Goal: Use online tool/utility: Utilize a website feature to perform a specific function

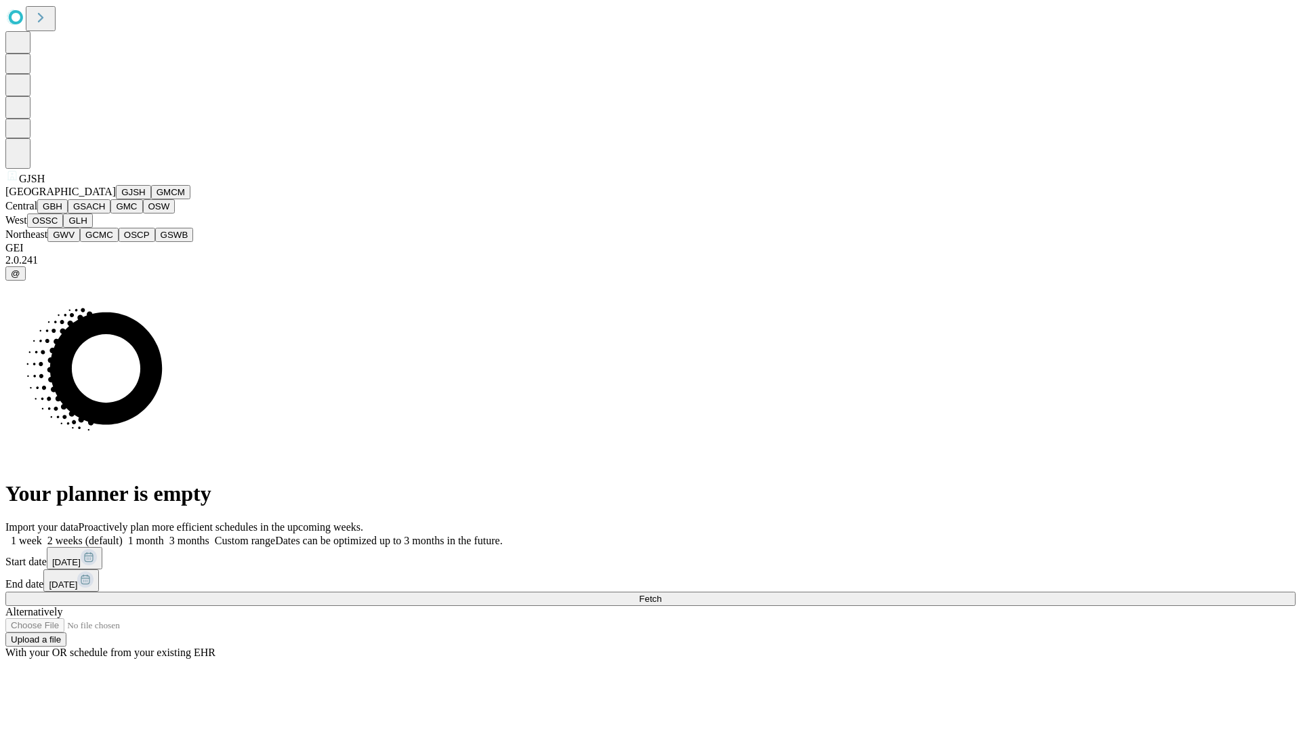
click at [116, 199] on button "GJSH" at bounding box center [133, 192] width 35 height 14
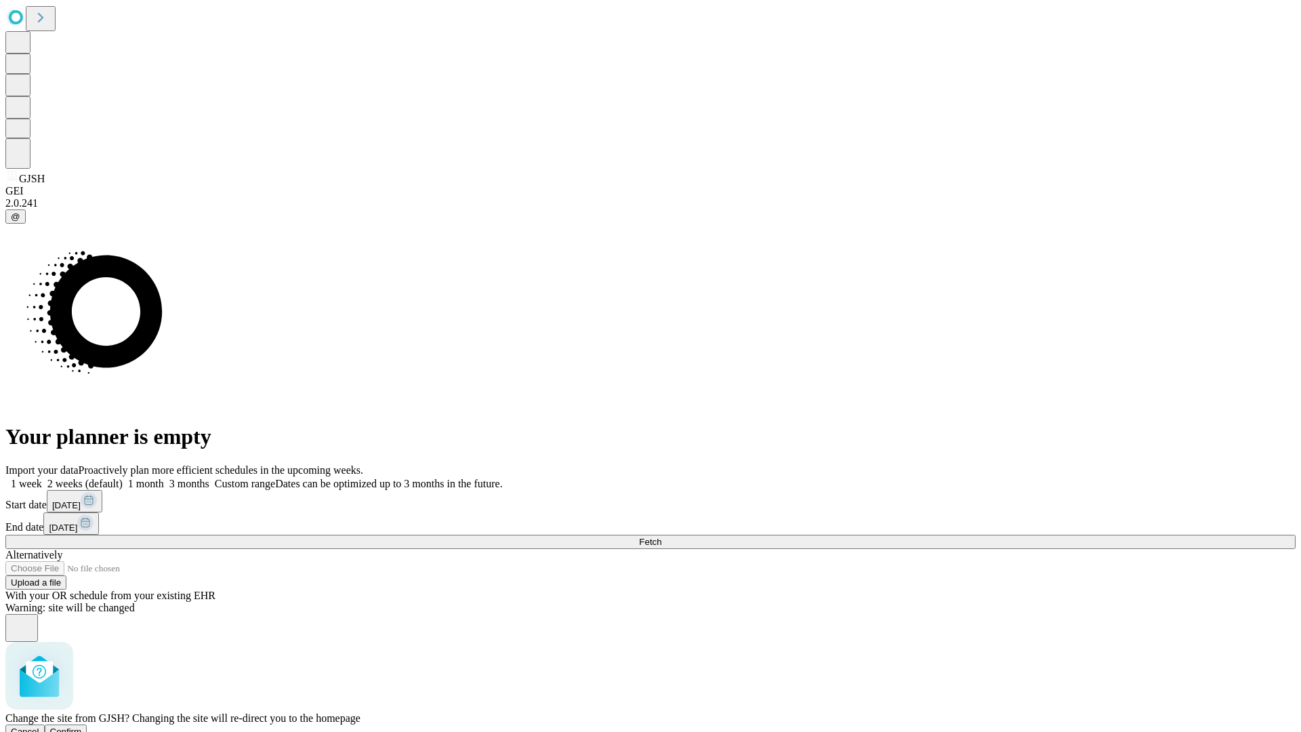
click at [82, 726] on span "Confirm" at bounding box center [66, 731] width 32 height 10
click at [42, 478] on label "1 week" at bounding box center [23, 484] width 37 height 12
click at [661, 537] on span "Fetch" at bounding box center [650, 542] width 22 height 10
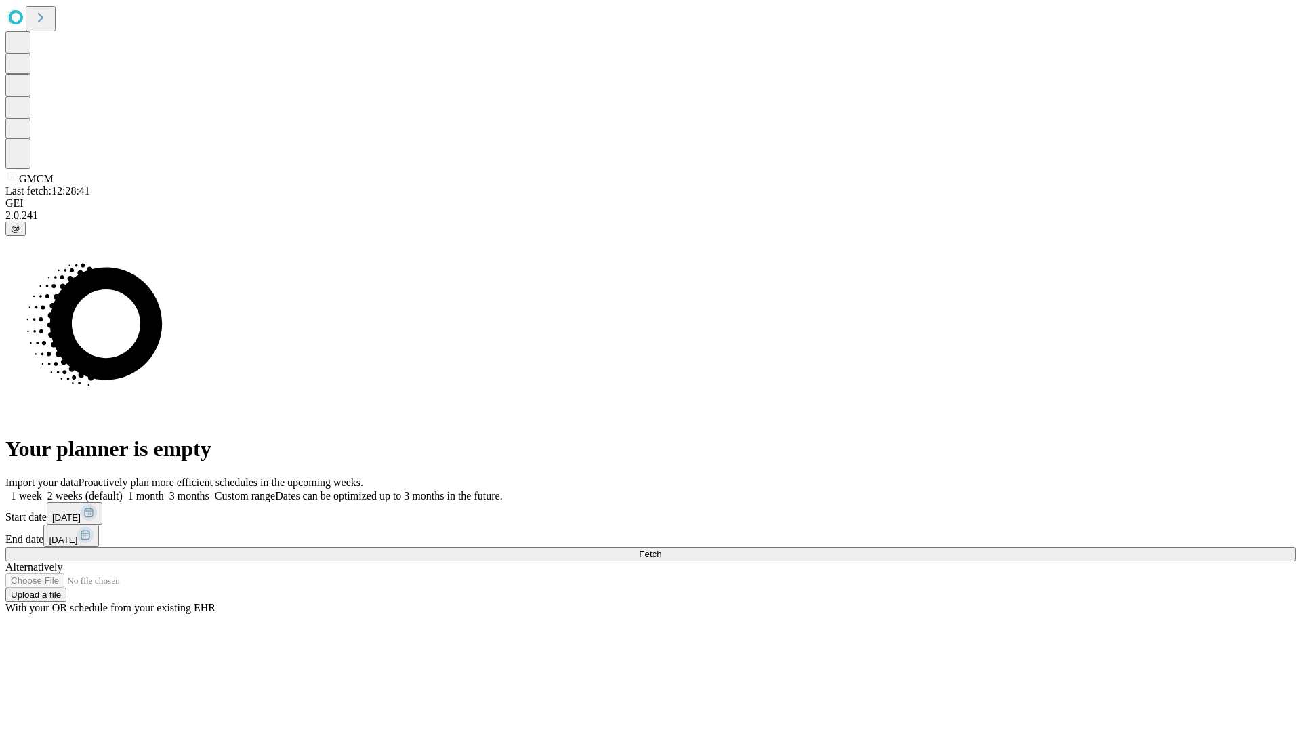
click at [42, 490] on label "1 week" at bounding box center [23, 496] width 37 height 12
click at [661, 549] on span "Fetch" at bounding box center [650, 554] width 22 height 10
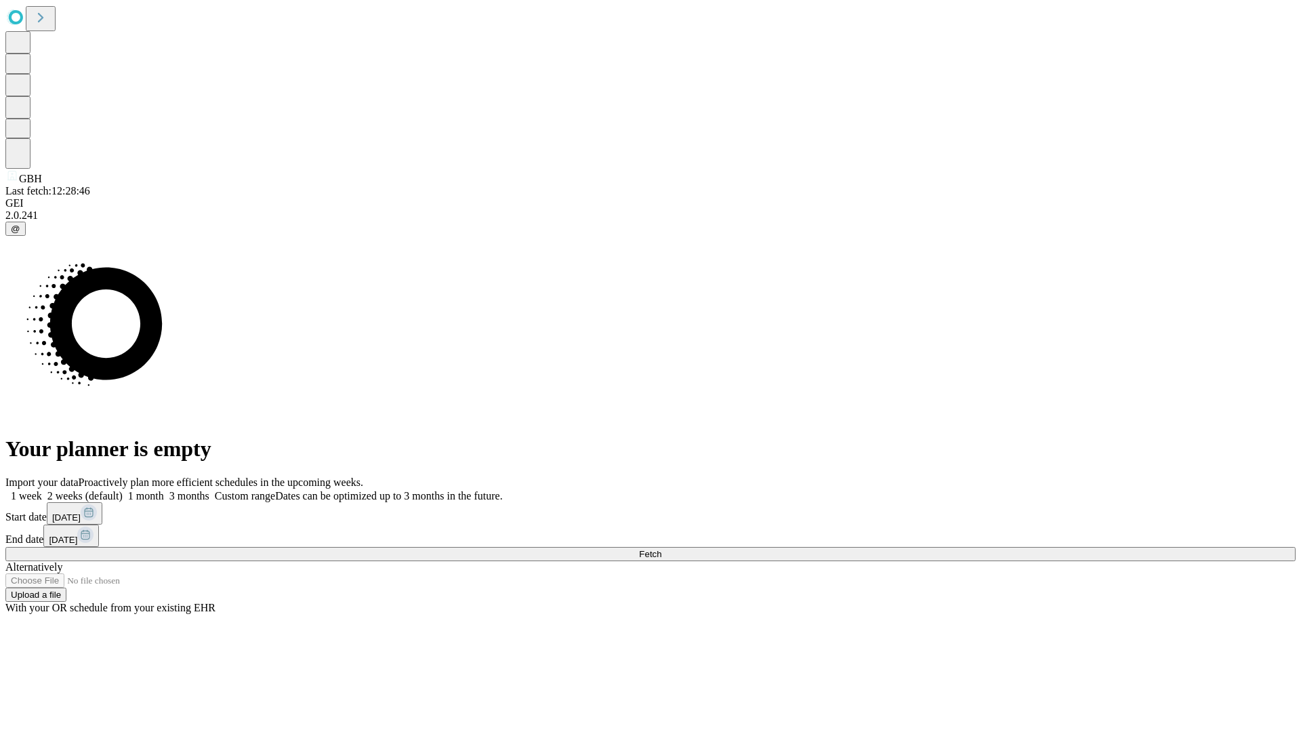
click at [42, 490] on label "1 week" at bounding box center [23, 496] width 37 height 12
click at [661, 549] on span "Fetch" at bounding box center [650, 554] width 22 height 10
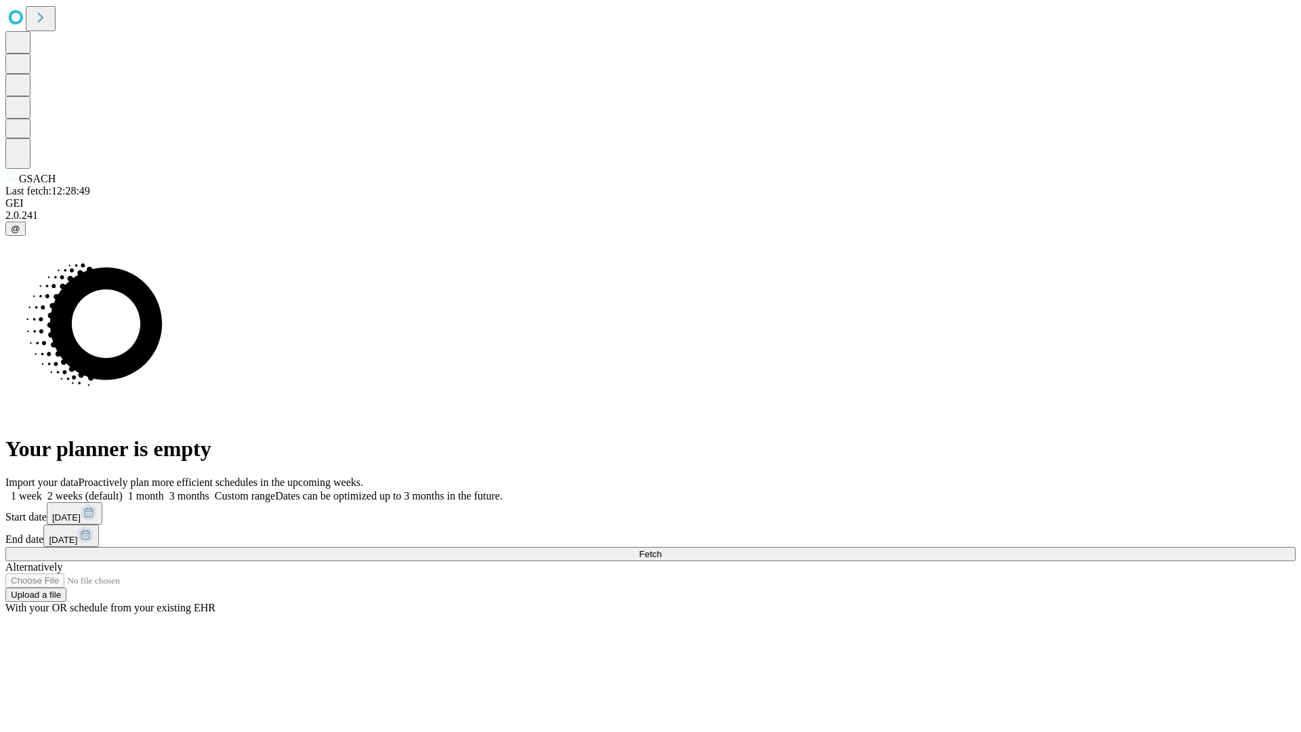
click at [42, 490] on label "1 week" at bounding box center [23, 496] width 37 height 12
click at [661, 549] on span "Fetch" at bounding box center [650, 554] width 22 height 10
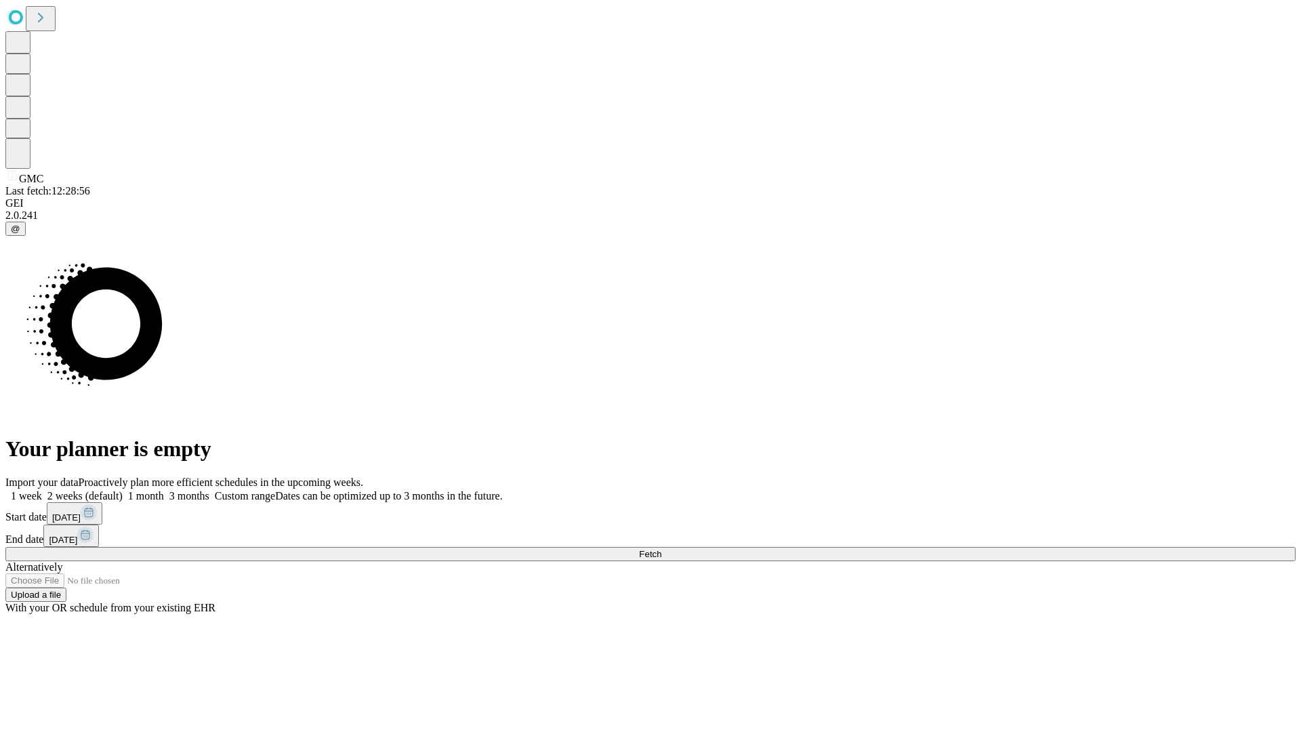
click at [42, 490] on label "1 week" at bounding box center [23, 496] width 37 height 12
click at [661, 549] on span "Fetch" at bounding box center [650, 554] width 22 height 10
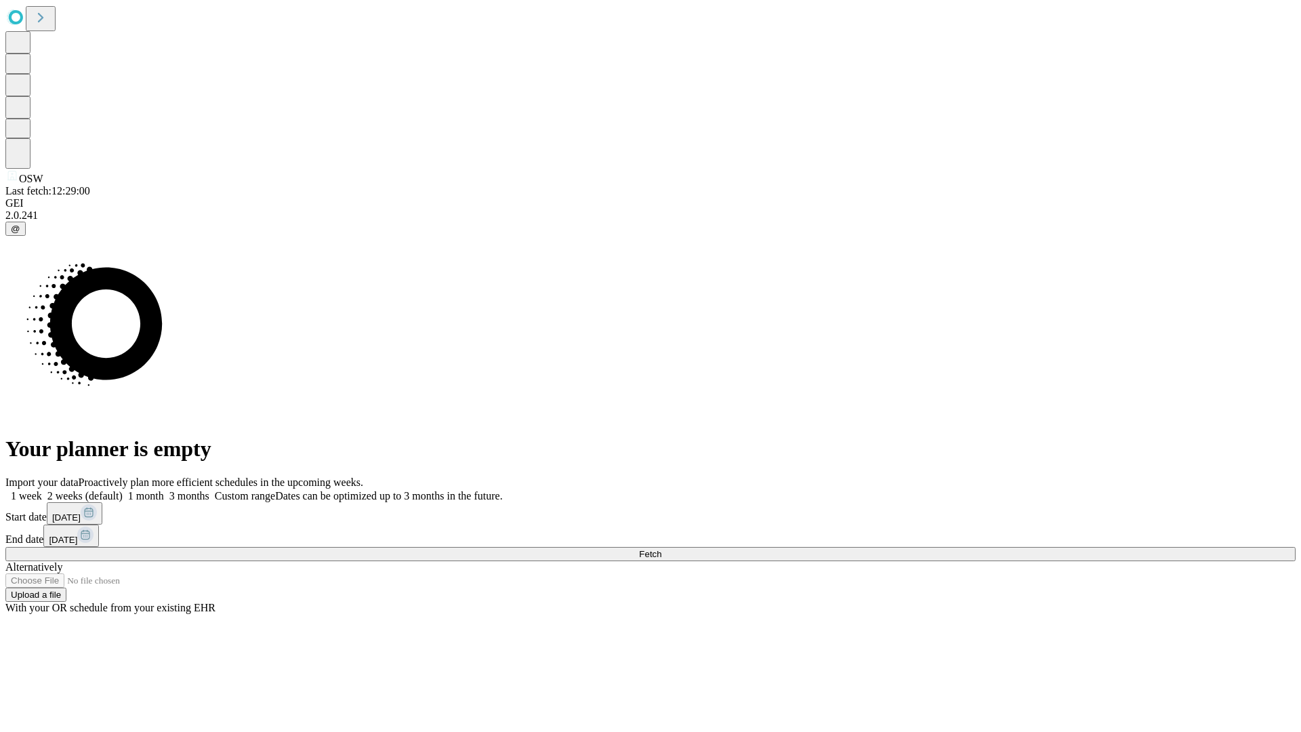
click at [42, 490] on label "1 week" at bounding box center [23, 496] width 37 height 12
click at [661, 549] on span "Fetch" at bounding box center [650, 554] width 22 height 10
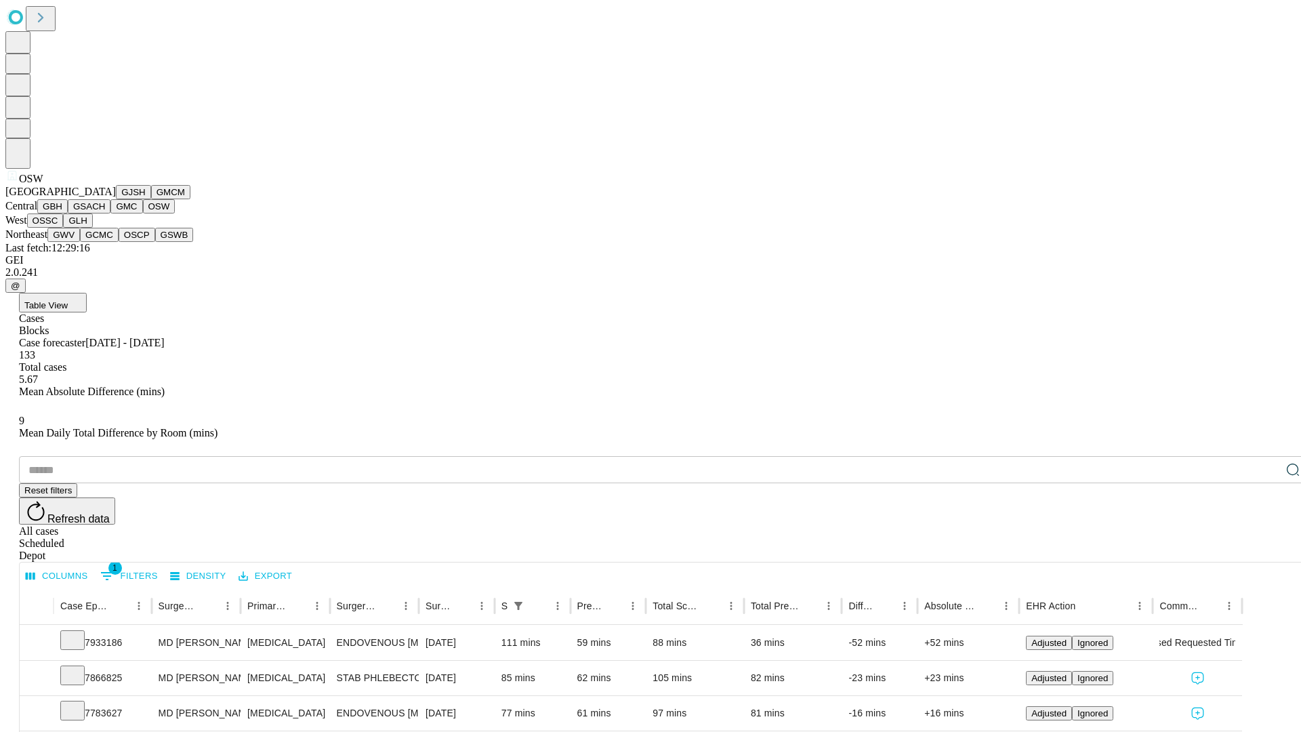
click at [64, 228] on button "OSSC" at bounding box center [45, 220] width 37 height 14
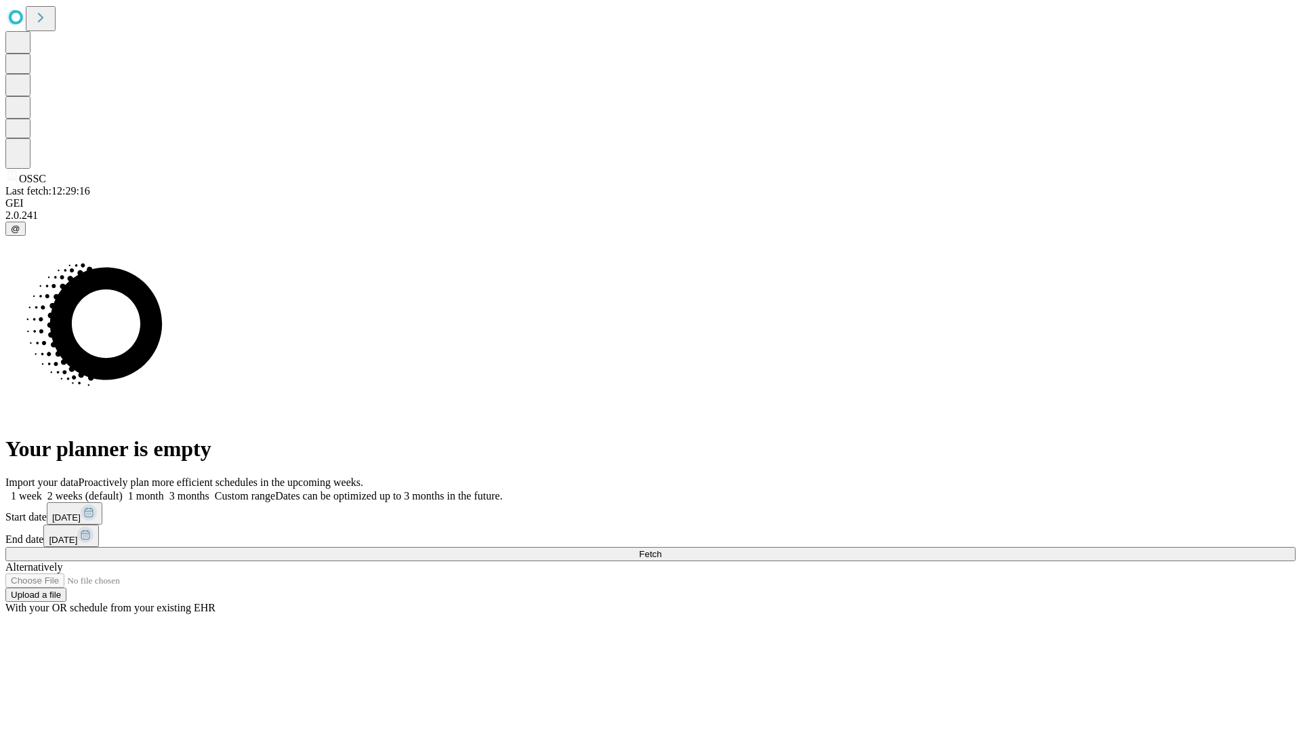
click at [42, 490] on label "1 week" at bounding box center [23, 496] width 37 height 12
click at [661, 549] on span "Fetch" at bounding box center [650, 554] width 22 height 10
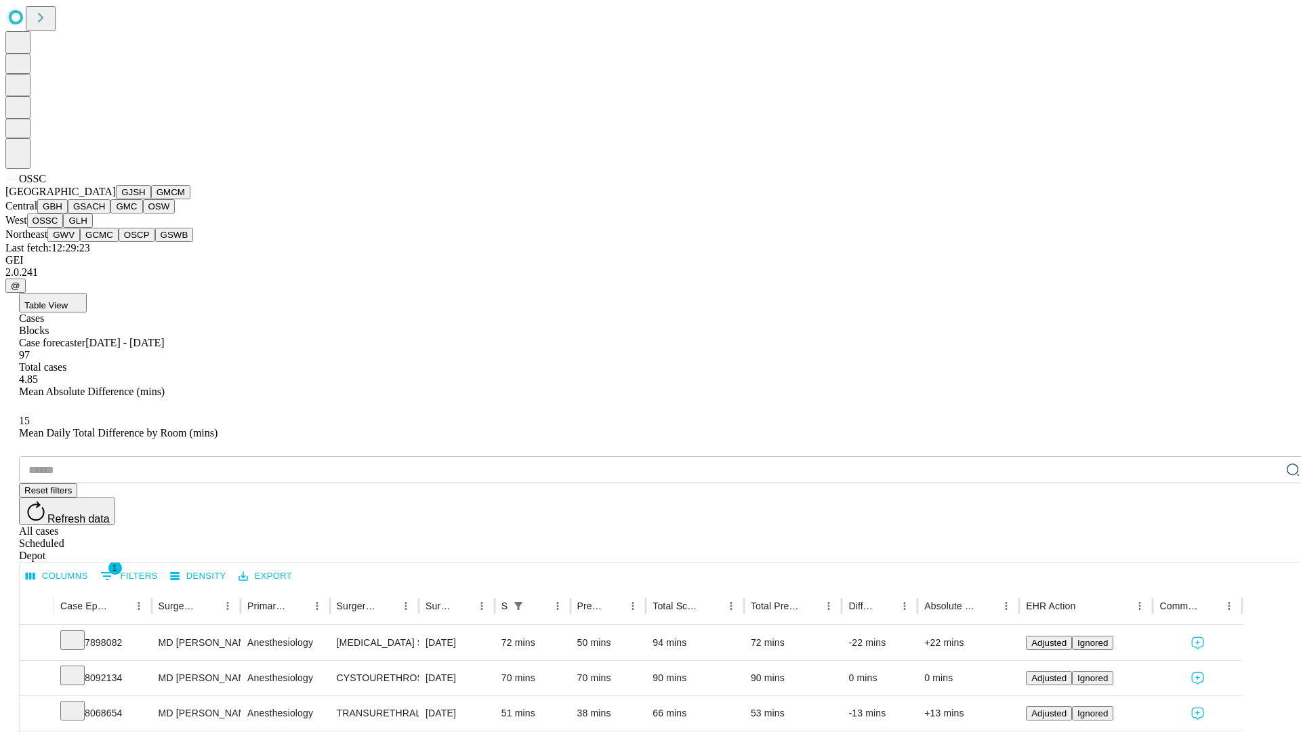
click at [92, 228] on button "GLH" at bounding box center [77, 220] width 29 height 14
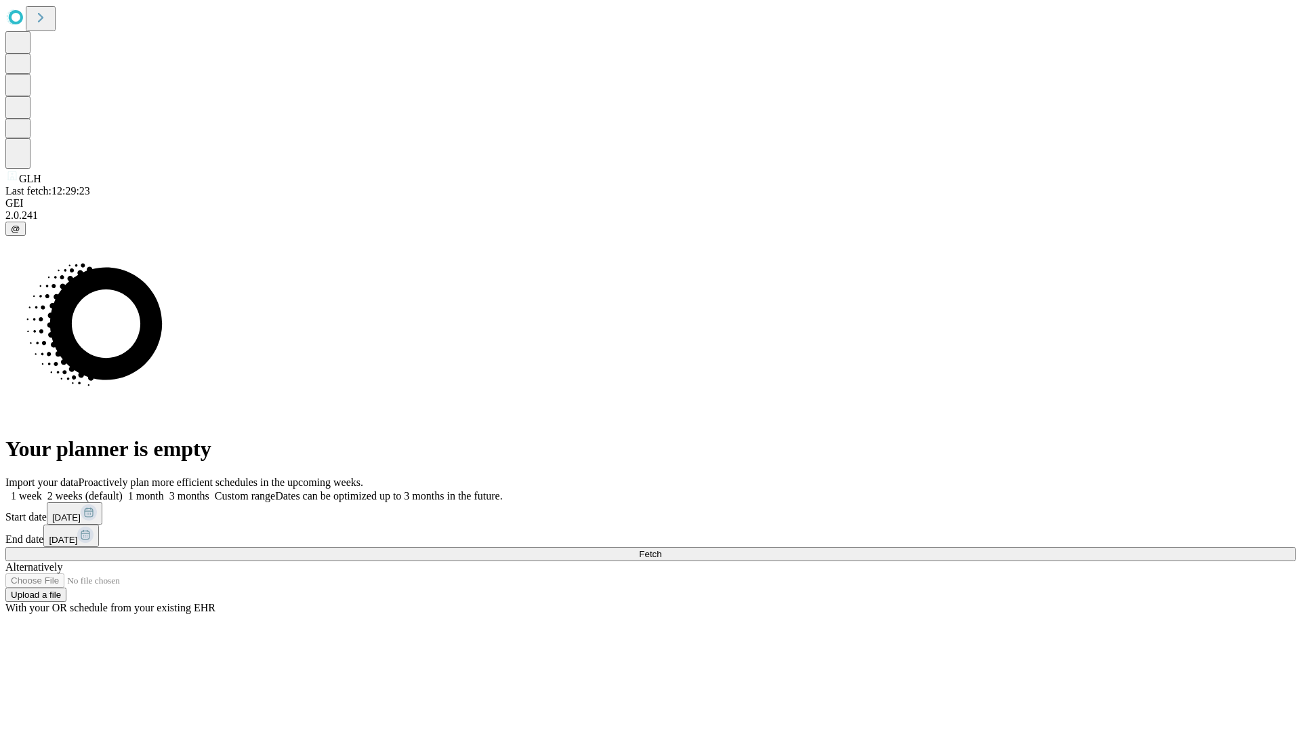
click at [661, 549] on span "Fetch" at bounding box center [650, 554] width 22 height 10
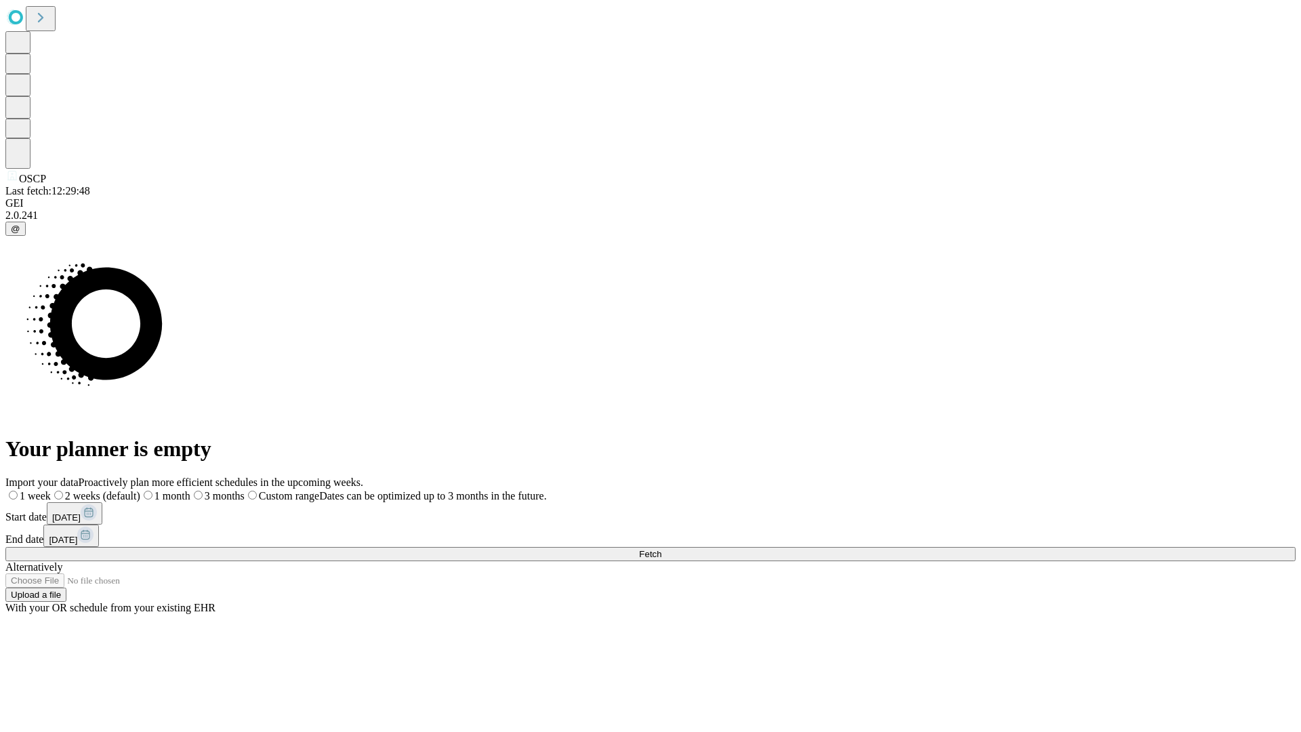
click at [51, 490] on label "1 week" at bounding box center [27, 496] width 45 height 12
click at [661, 549] on span "Fetch" at bounding box center [650, 554] width 22 height 10
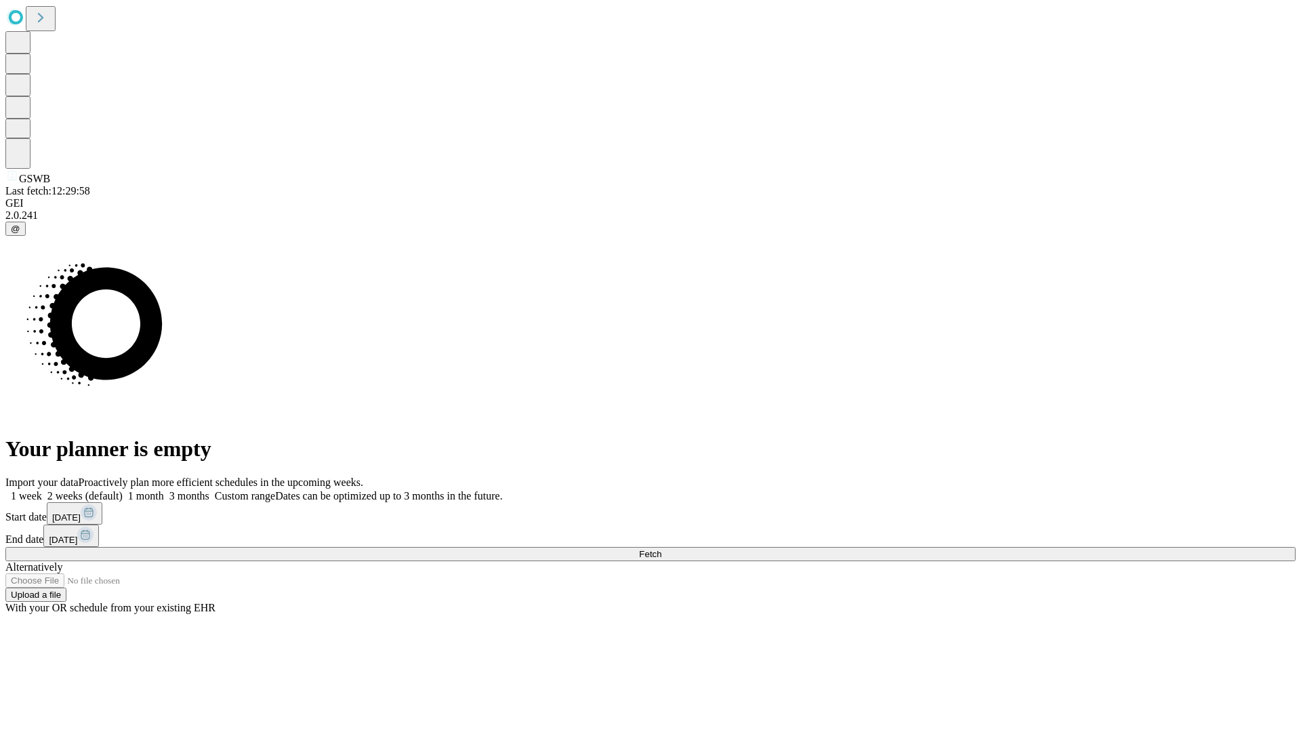
click at [42, 490] on label "1 week" at bounding box center [23, 496] width 37 height 12
click at [661, 549] on span "Fetch" at bounding box center [650, 554] width 22 height 10
